Goal: Task Accomplishment & Management: Use online tool/utility

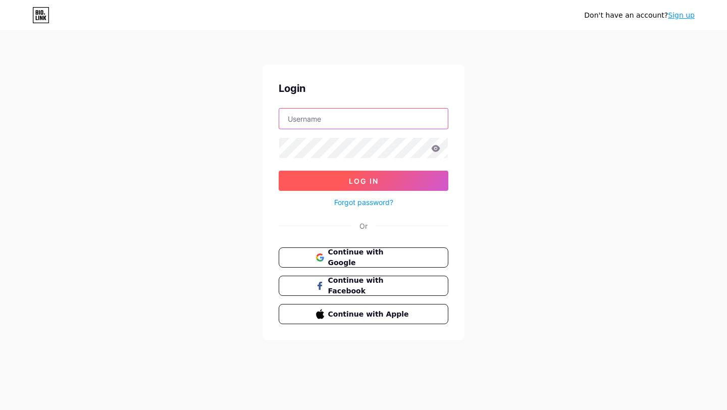
type input "[EMAIL_ADDRESS][DOMAIN_NAME]"
click at [357, 177] on span "Log In" at bounding box center [364, 181] width 30 height 9
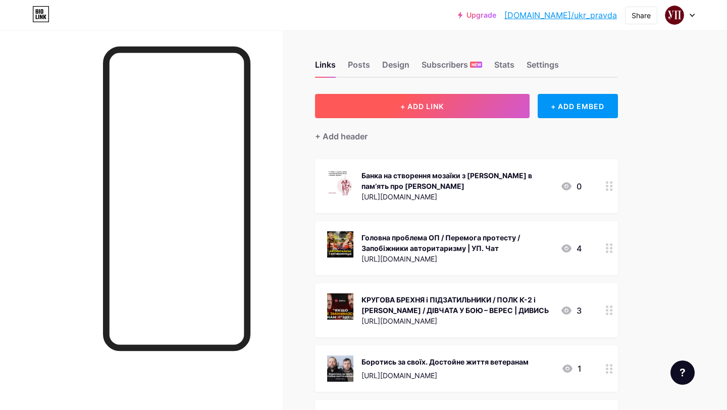
click at [402, 114] on button "+ ADD LINK" at bounding box center [422, 106] width 215 height 24
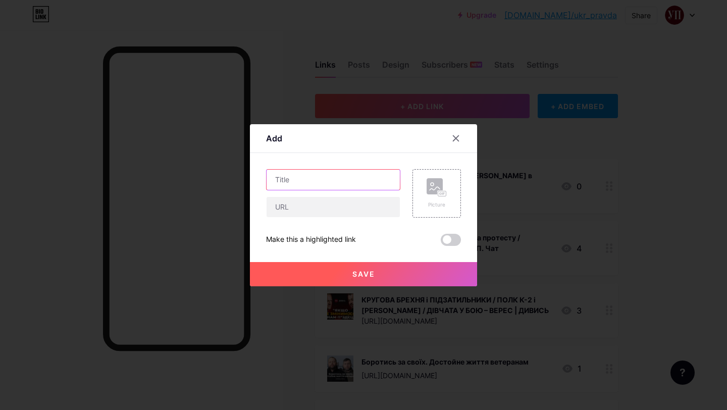
click at [311, 178] on input "text" at bounding box center [333, 180] width 133 height 20
click at [308, 210] on input "text" at bounding box center [333, 207] width 133 height 20
paste input "[URL][DOMAIN_NAME]"
type input "[URL][DOMAIN_NAME]"
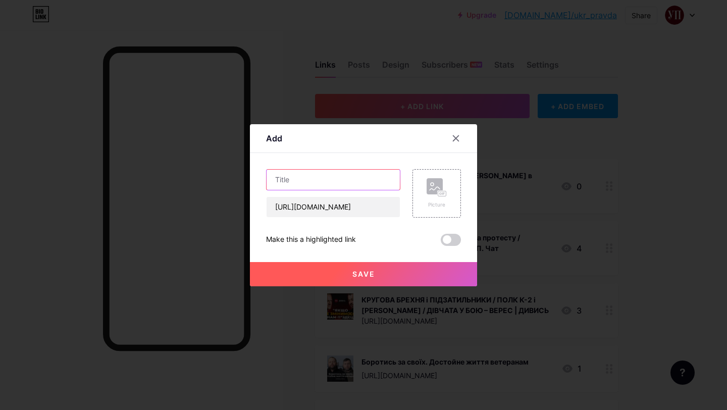
click at [289, 182] on input "text" at bounding box center [333, 180] width 133 height 20
paste input "Підтримайте голосами подкасти:"
click at [337, 176] on input "Підтримайте голосами подкасти:" at bounding box center [333, 180] width 133 height 20
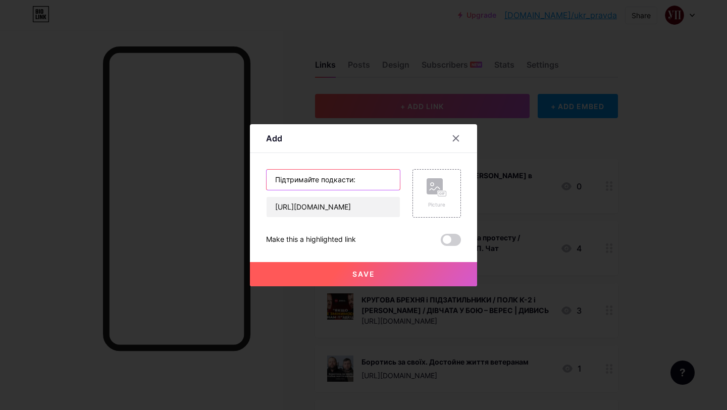
click at [375, 180] on input "Підтримайте подкасти:" at bounding box center [333, 180] width 133 height 20
click at [386, 182] on input "Підтримайте подкасти УП на премії" at bounding box center [333, 180] width 133 height 20
drag, startPoint x: 371, startPoint y: 182, endPoint x: 408, endPoint y: 183, distance: 36.9
click at [408, 183] on div "Підтримайте подкасти УП на премії [URL][DOMAIN_NAME] Picture" at bounding box center [363, 193] width 195 height 48
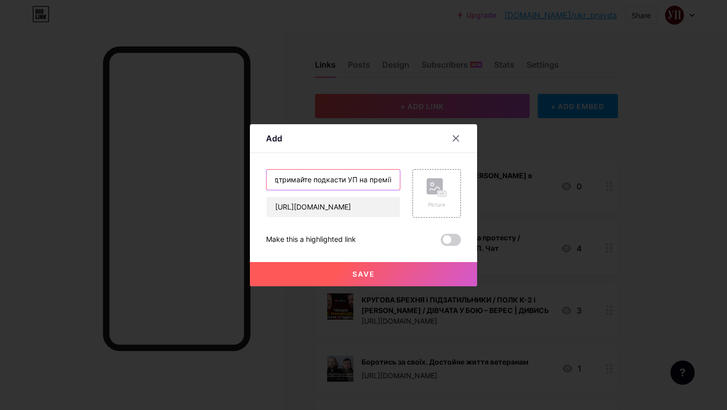
click at [393, 178] on input "Підтримайте подкасти УП на премії" at bounding box center [333, 180] width 133 height 20
paste input "“Слушно” від Megogo Audio."
type input "Підтримайте подкасти УП на премії “Слушно” від Megogo Audio"
click at [431, 192] on rect at bounding box center [435, 186] width 16 height 16
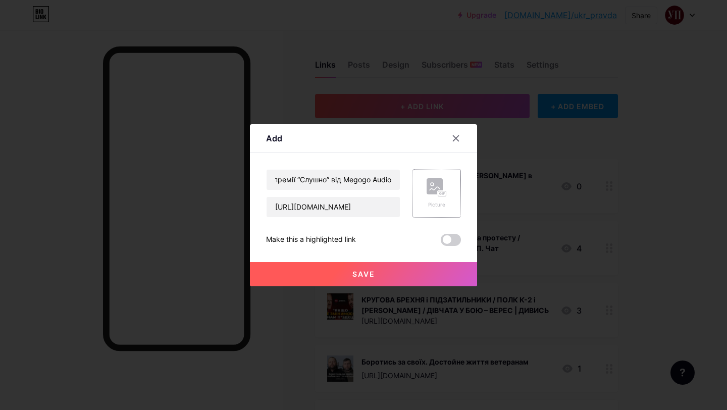
scroll to position [0, 0]
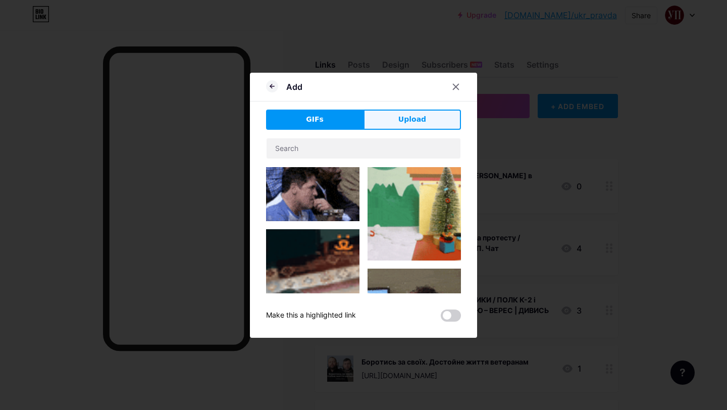
click at [387, 117] on button "Upload" at bounding box center [411, 120] width 97 height 20
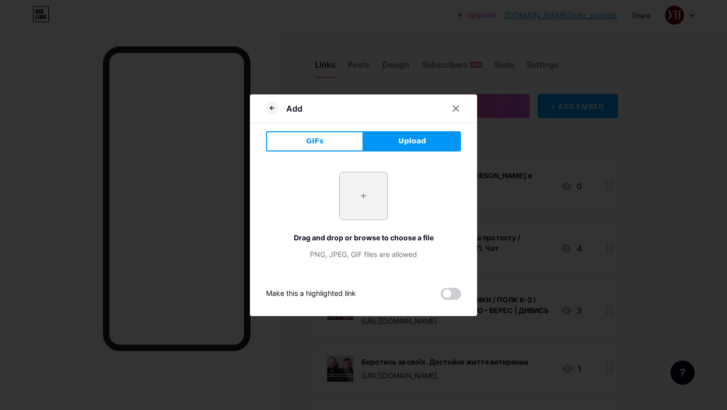
click at [358, 205] on input "file" at bounding box center [363, 195] width 47 height 47
type input "C:\fakepath\Пости Укрправда , копия, копия, копия, копія.jpg"
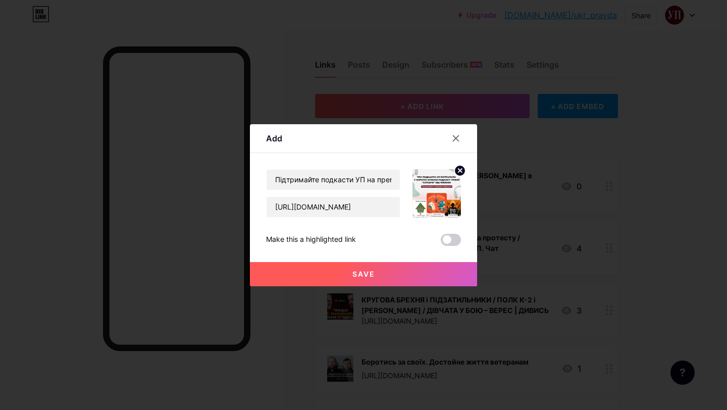
click at [368, 274] on span "Save" at bounding box center [363, 274] width 23 height 9
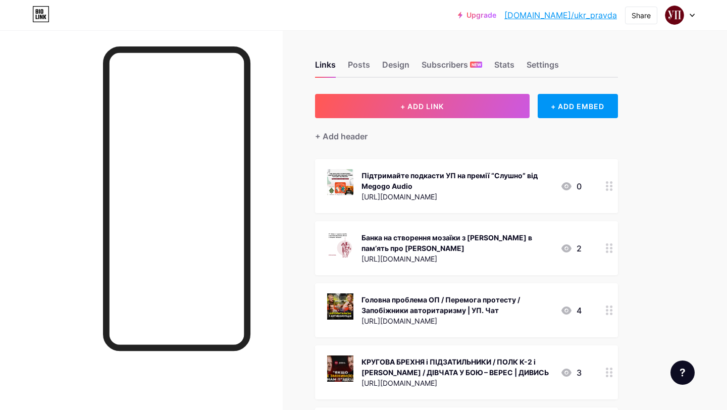
drag, startPoint x: 456, startPoint y: 183, endPoint x: 456, endPoint y: 264, distance: 81.8
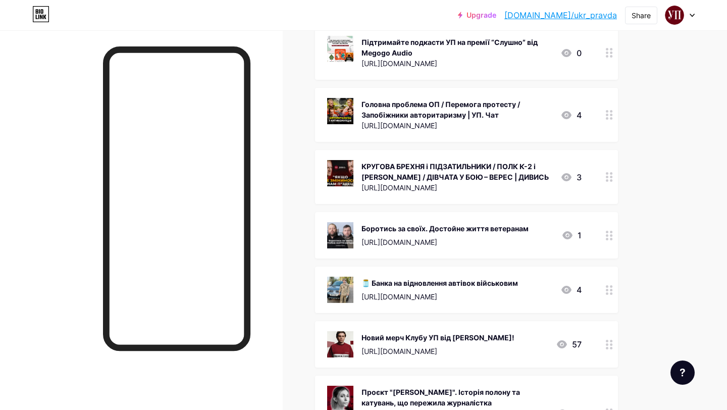
scroll to position [272, 0]
